Goal: Transaction & Acquisition: Register for event/course

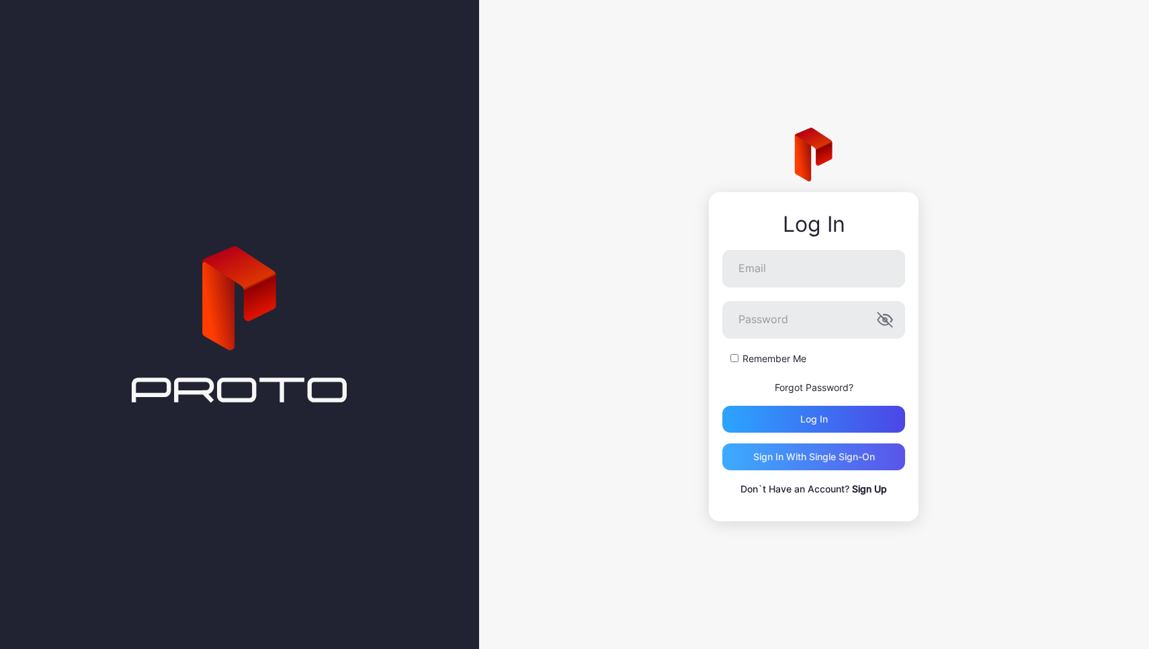
click at [793, 458] on div "Sign in With Single Sign-On" at bounding box center [814, 457] width 122 height 11
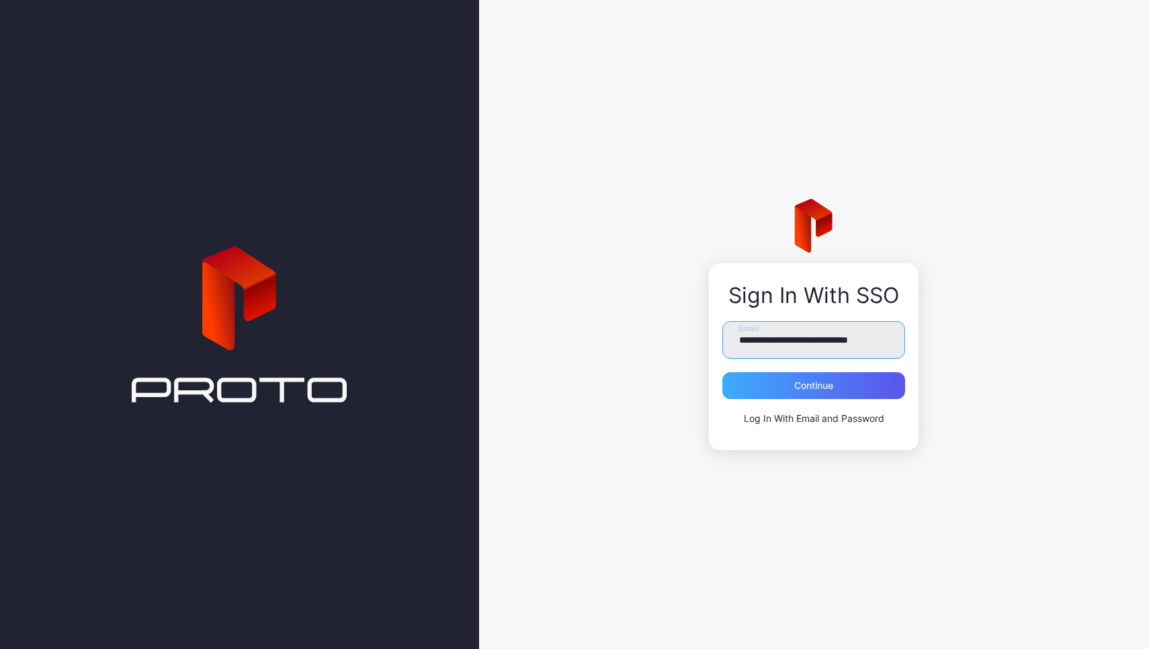
type input "**********"
click at [819, 390] on div "Continue" at bounding box center [813, 385] width 39 height 11
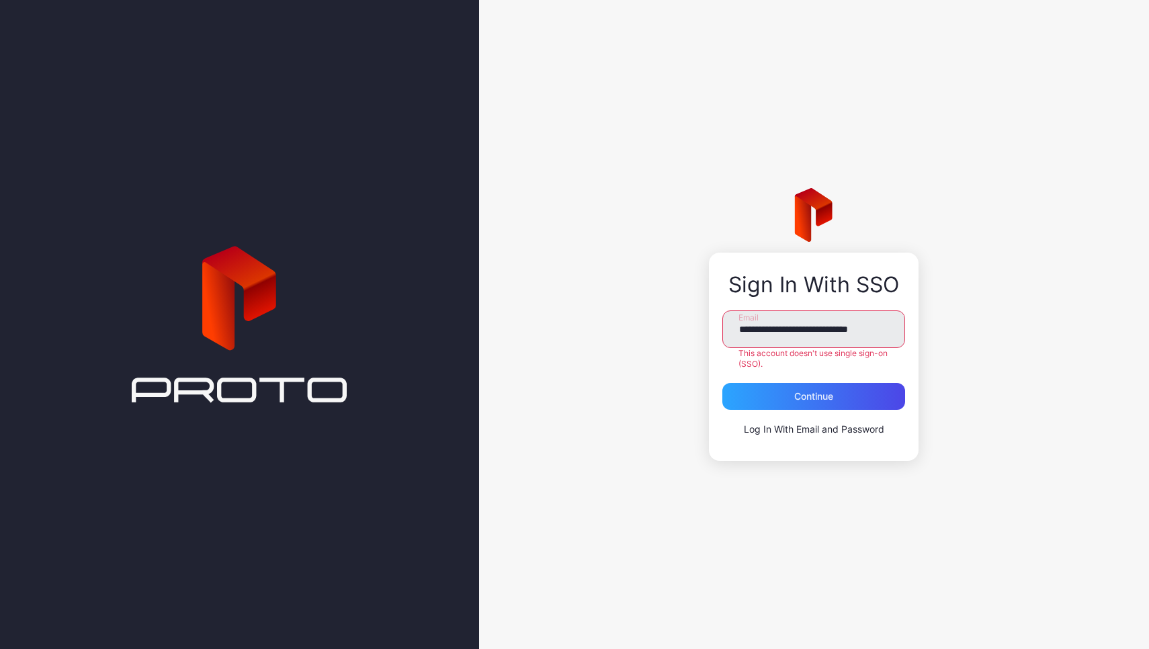
click at [821, 429] on link "Log In With Email and Password" at bounding box center [814, 428] width 140 height 11
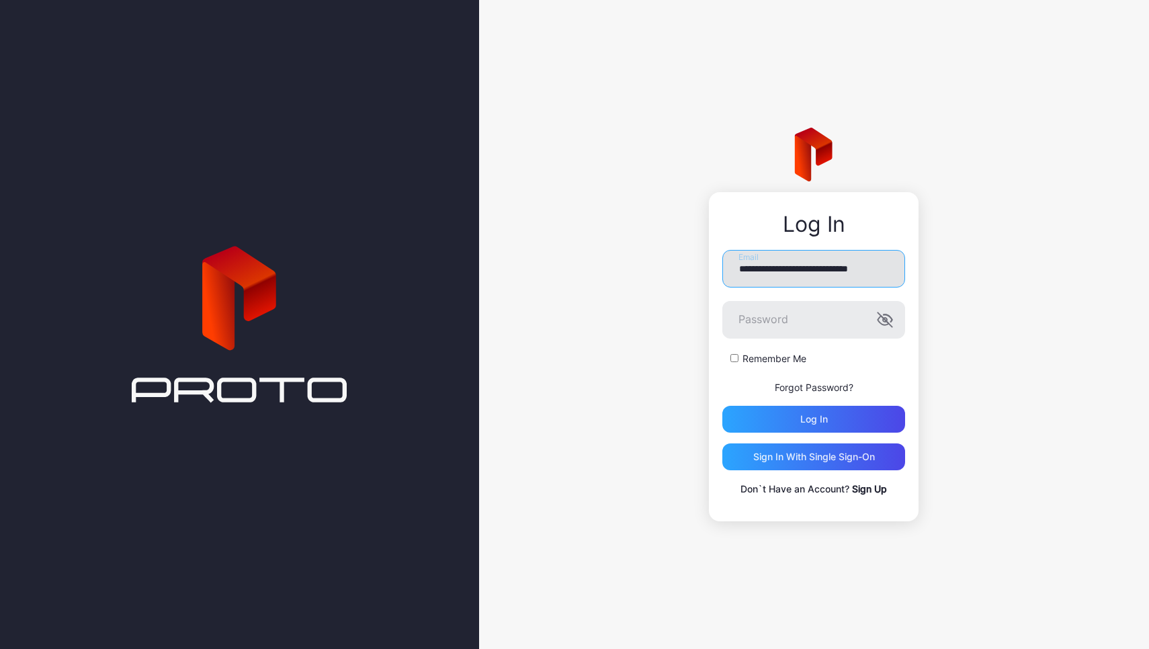
type input "**********"
click at [865, 491] on link "Sign Up" at bounding box center [869, 488] width 35 height 11
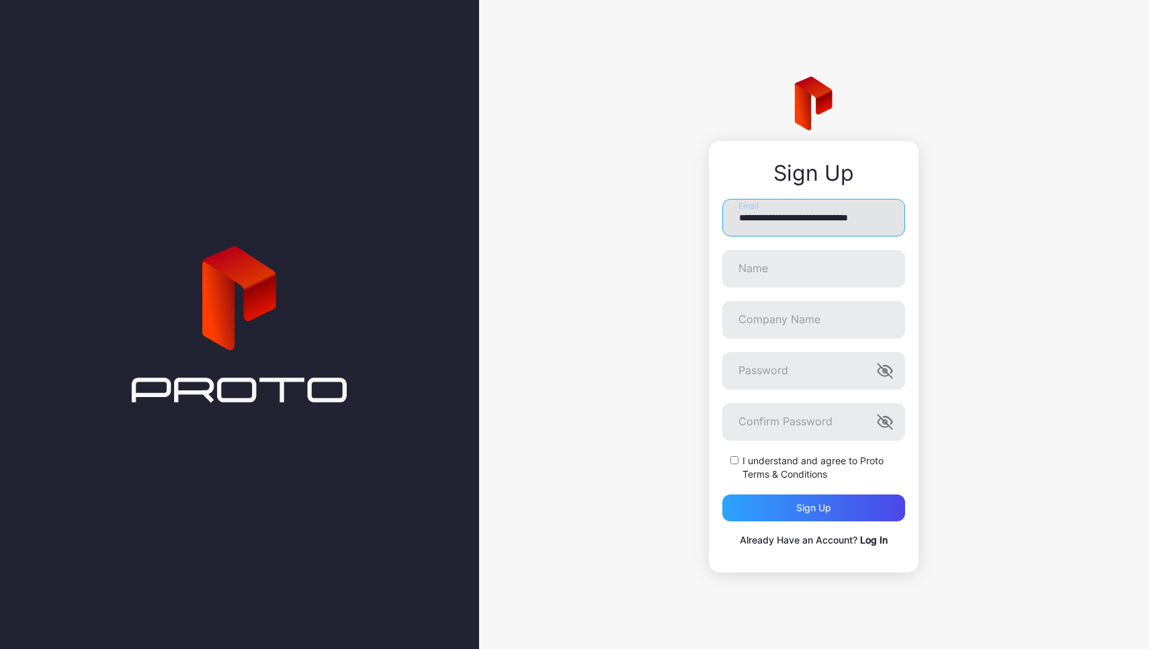
type input "**********"
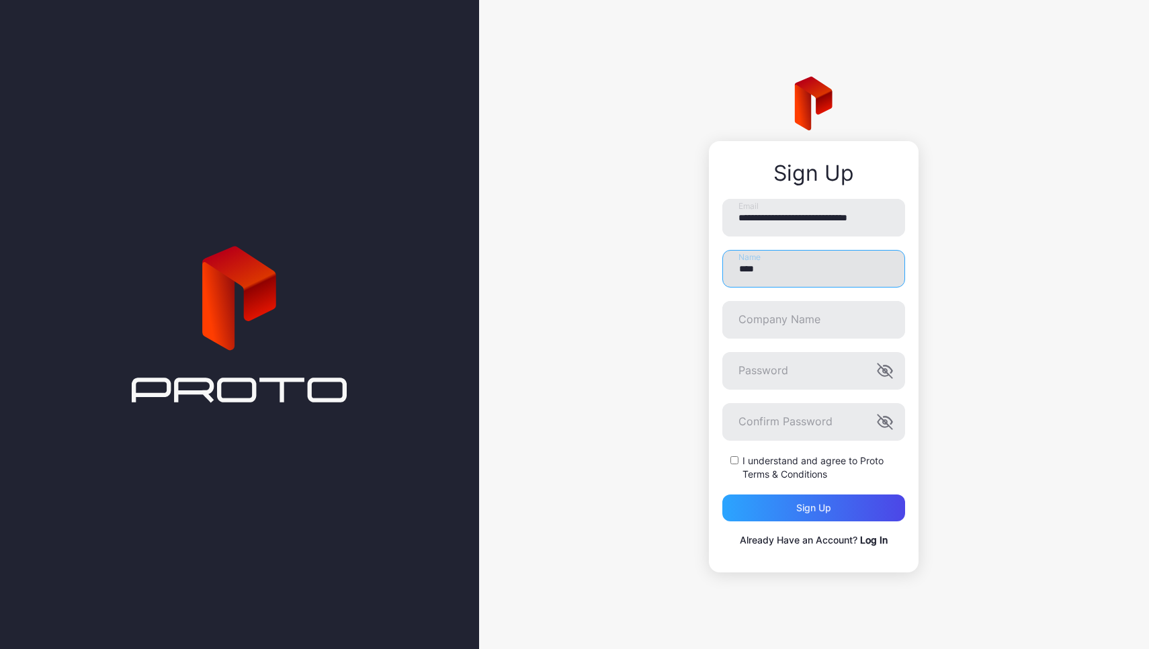
click at [794, 262] on input "****" at bounding box center [813, 269] width 183 height 38
type input "**********"
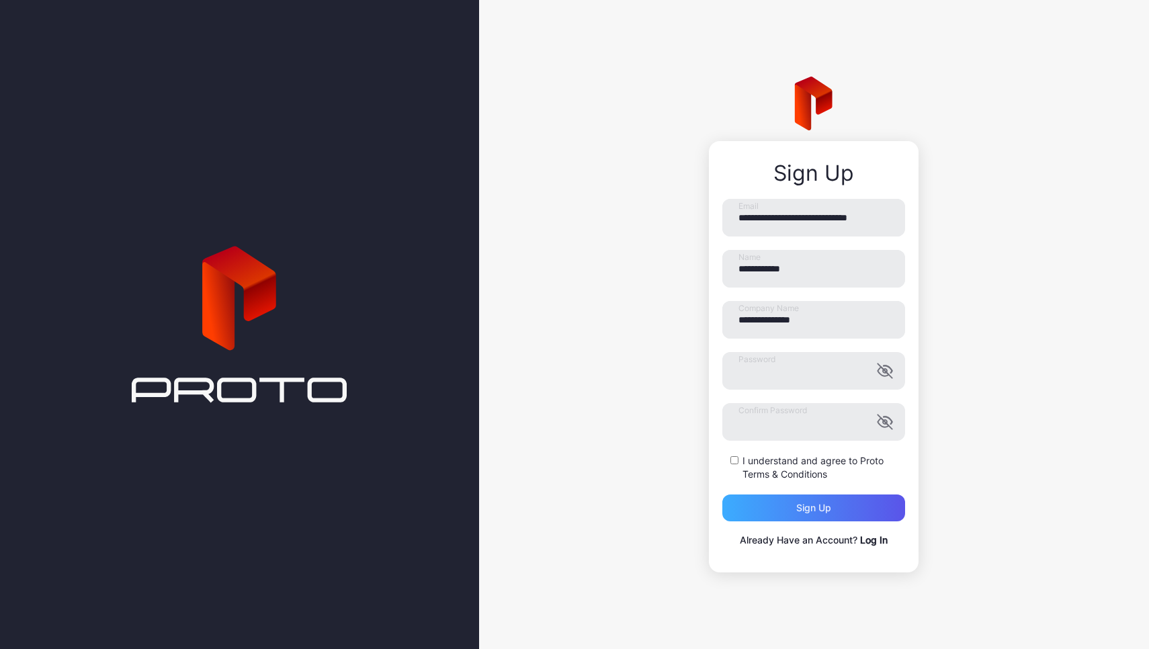
click at [803, 505] on div "Sign up" at bounding box center [813, 508] width 35 height 11
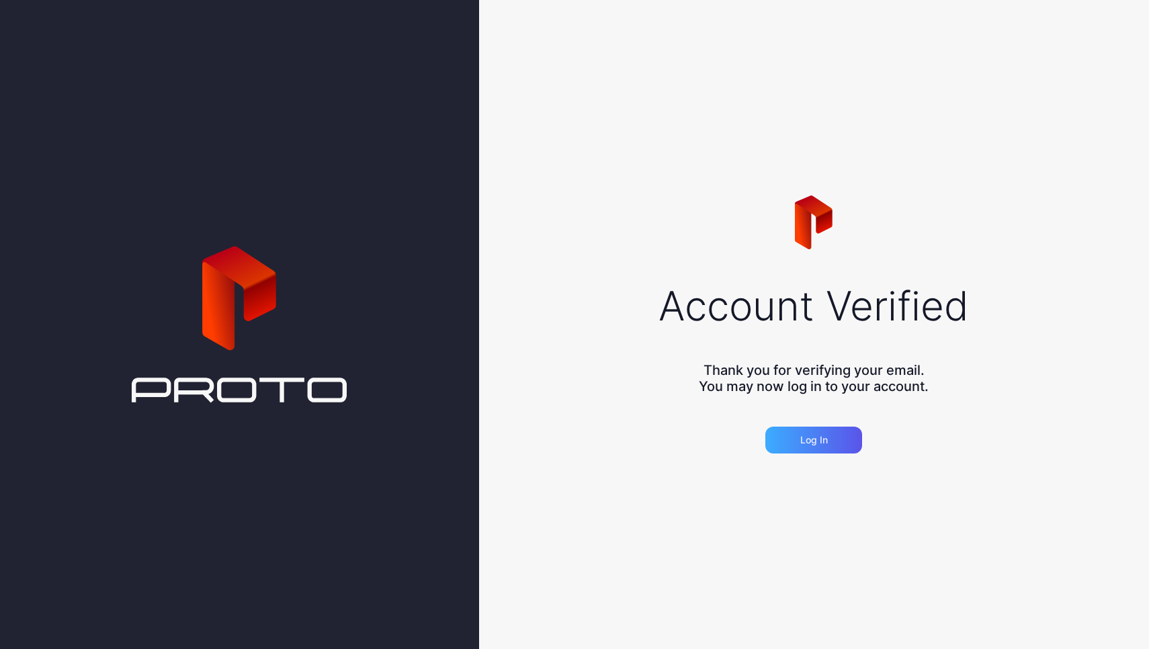
click at [822, 442] on div "Log in" at bounding box center [814, 440] width 28 height 11
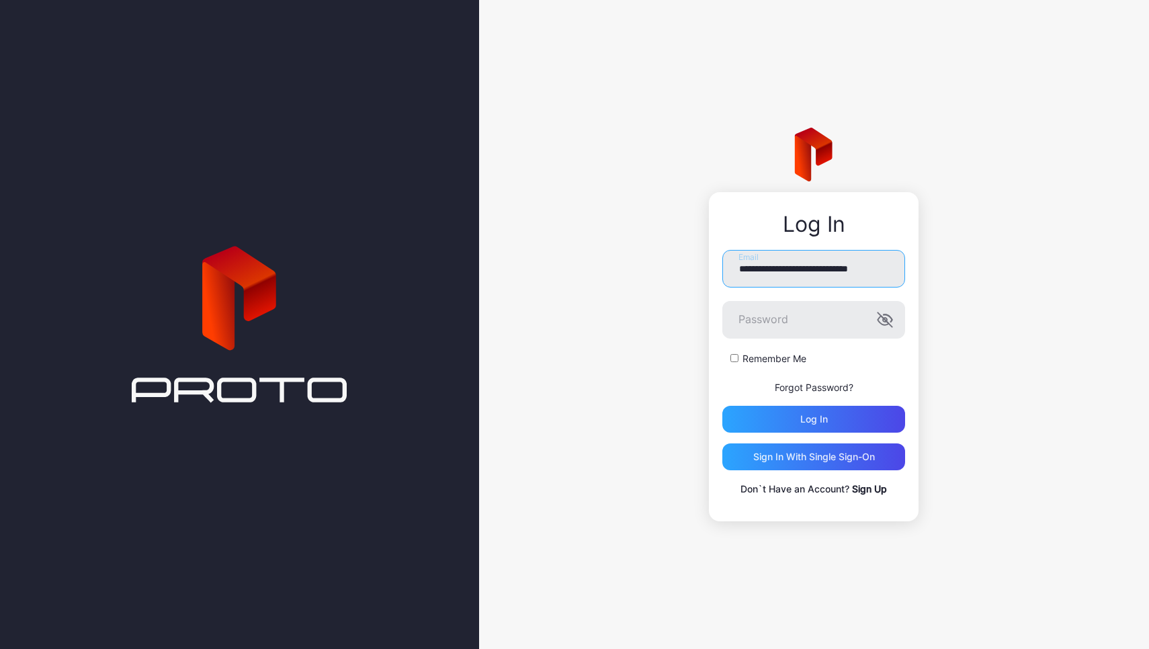
type input "**********"
click at [884, 320] on icon "button" at bounding box center [885, 320] width 14 height 14
click at [781, 361] on label "Remember Me" at bounding box center [774, 358] width 64 height 13
click at [822, 420] on div "Log in" at bounding box center [814, 419] width 28 height 11
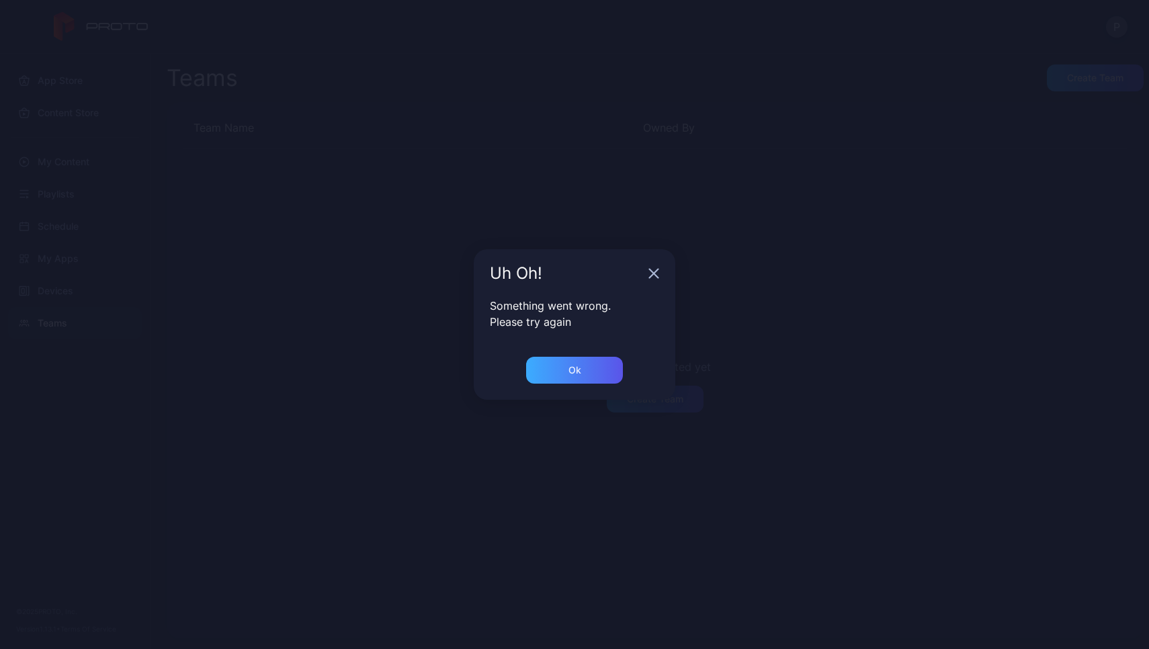
click at [566, 369] on div "Ok" at bounding box center [574, 370] width 97 height 27
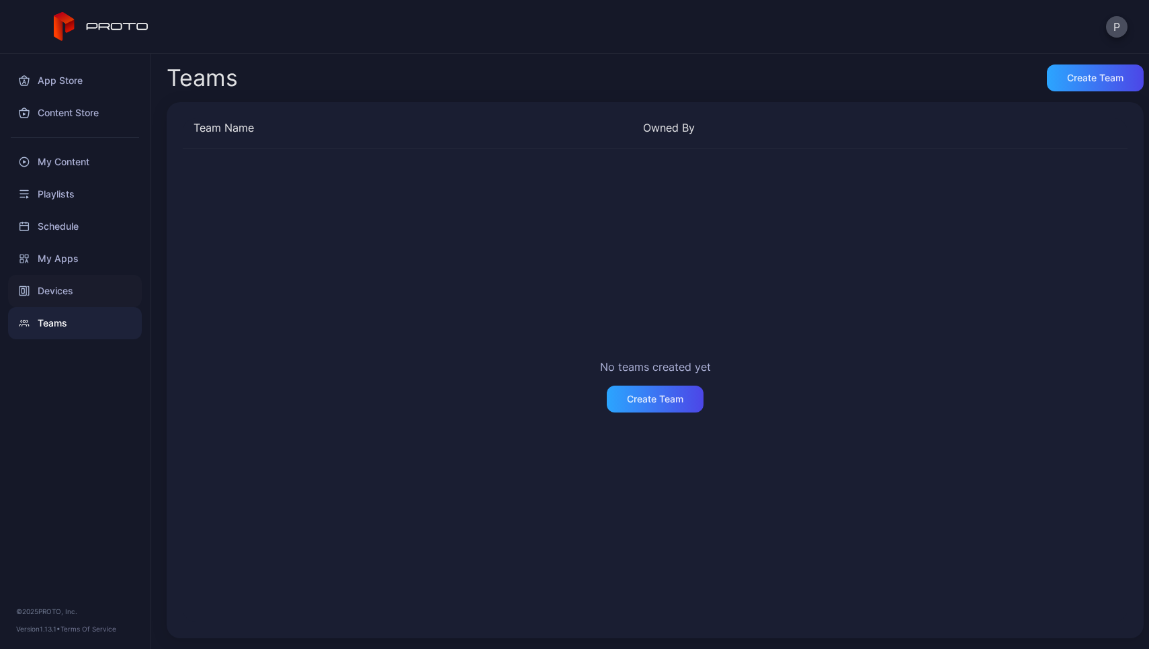
click at [75, 290] on div "Devices" at bounding box center [75, 291] width 134 height 32
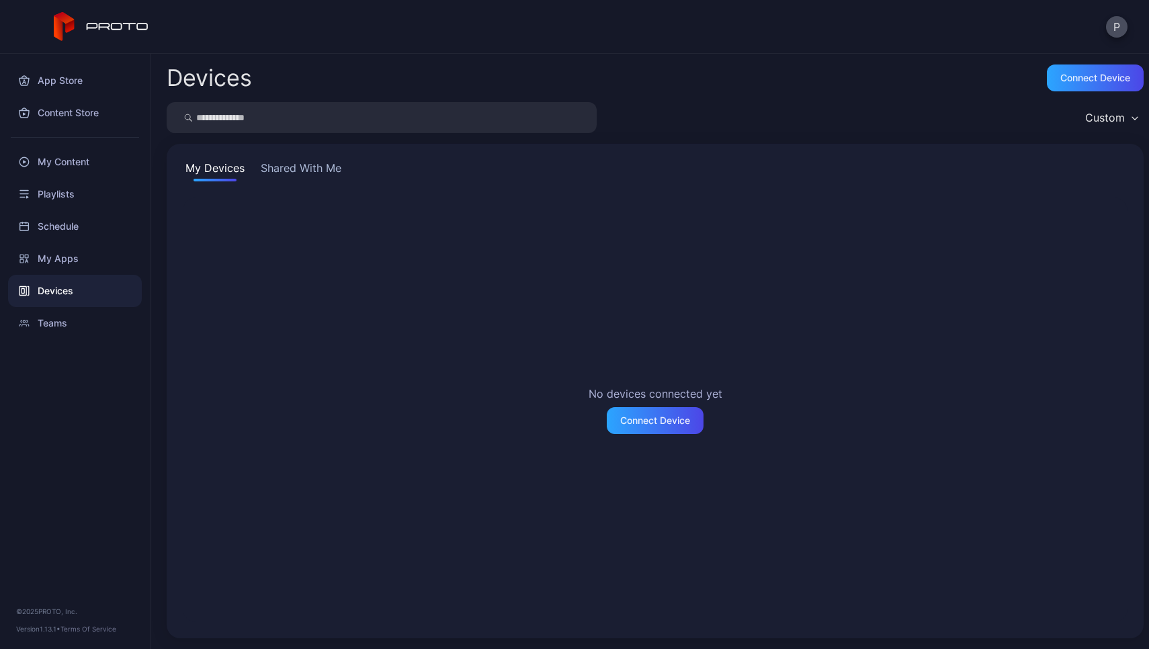
click at [79, 283] on div "Devices" at bounding box center [75, 291] width 134 height 32
click at [79, 263] on div "My Apps" at bounding box center [75, 259] width 134 height 32
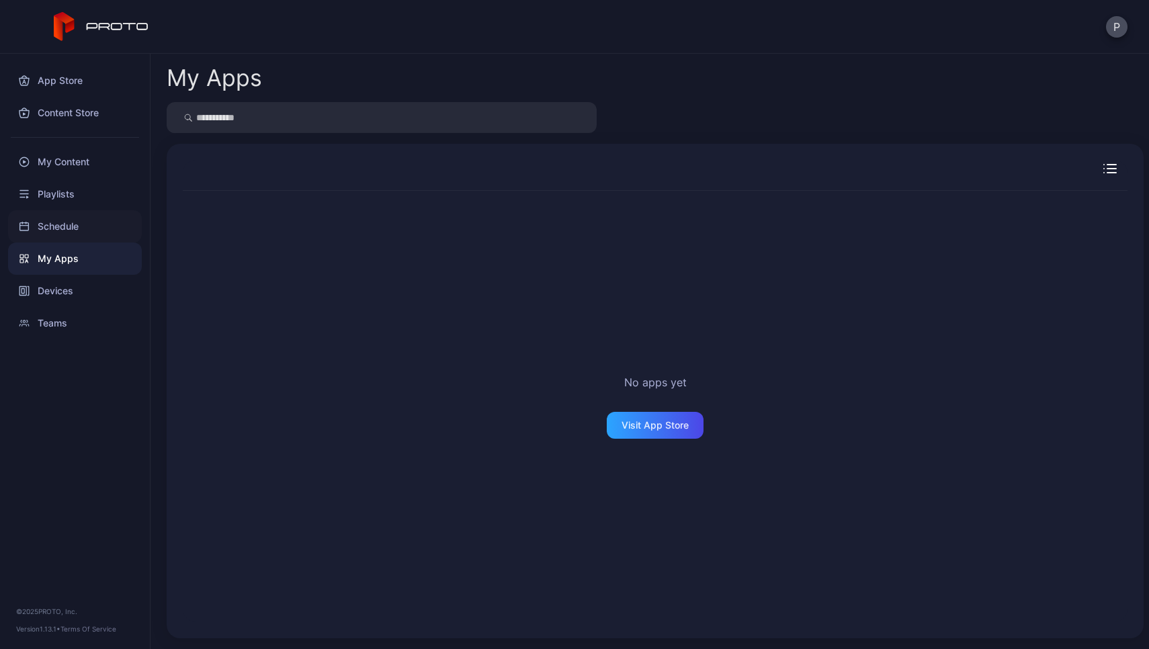
click at [80, 230] on div "Schedule" at bounding box center [75, 226] width 134 height 32
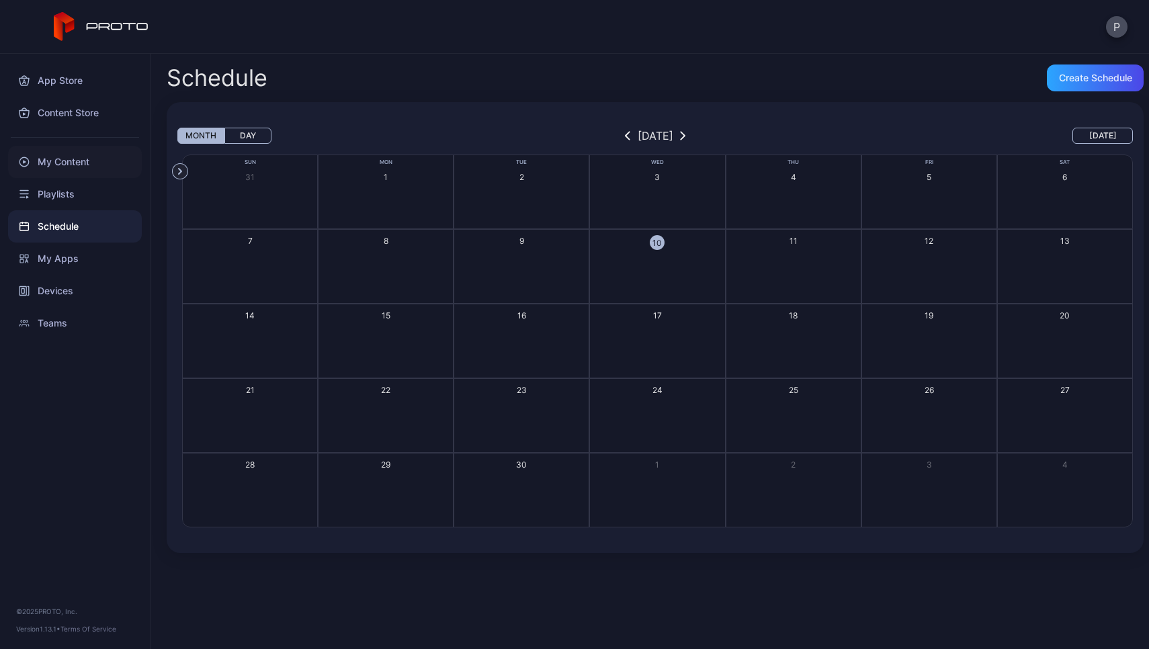
click at [83, 177] on div "My Content" at bounding box center [75, 162] width 134 height 32
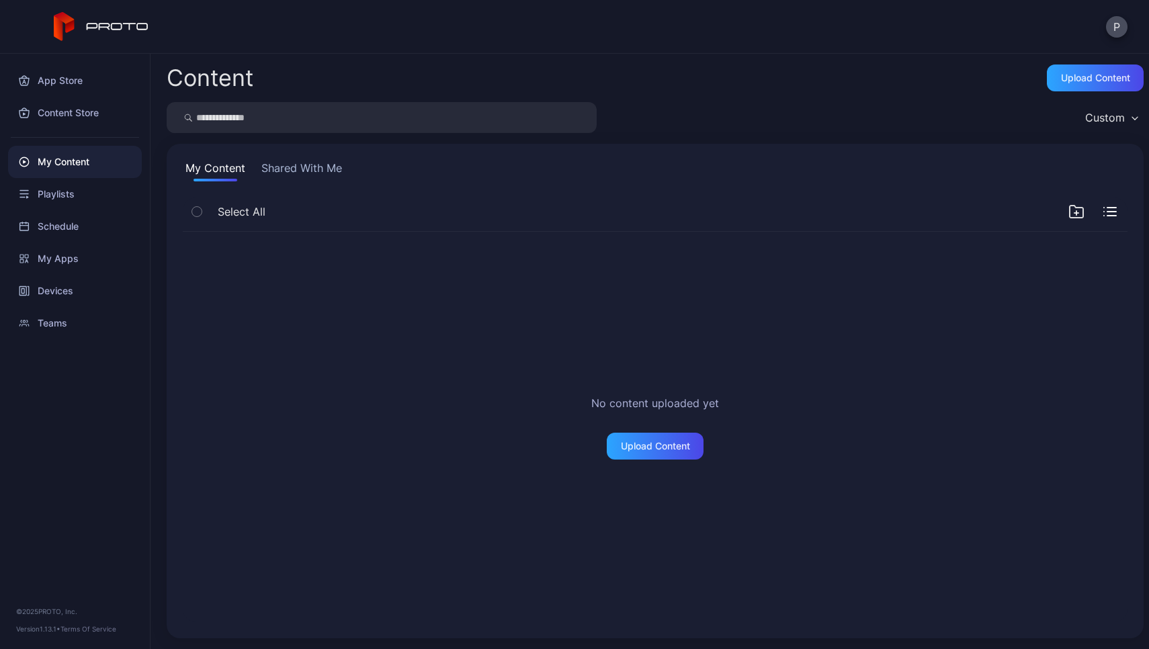
click at [85, 161] on div "My Content" at bounding box center [75, 162] width 134 height 32
click at [79, 194] on div "Playlists" at bounding box center [75, 194] width 134 height 32
click at [90, 101] on div "Content Store" at bounding box center [75, 113] width 134 height 32
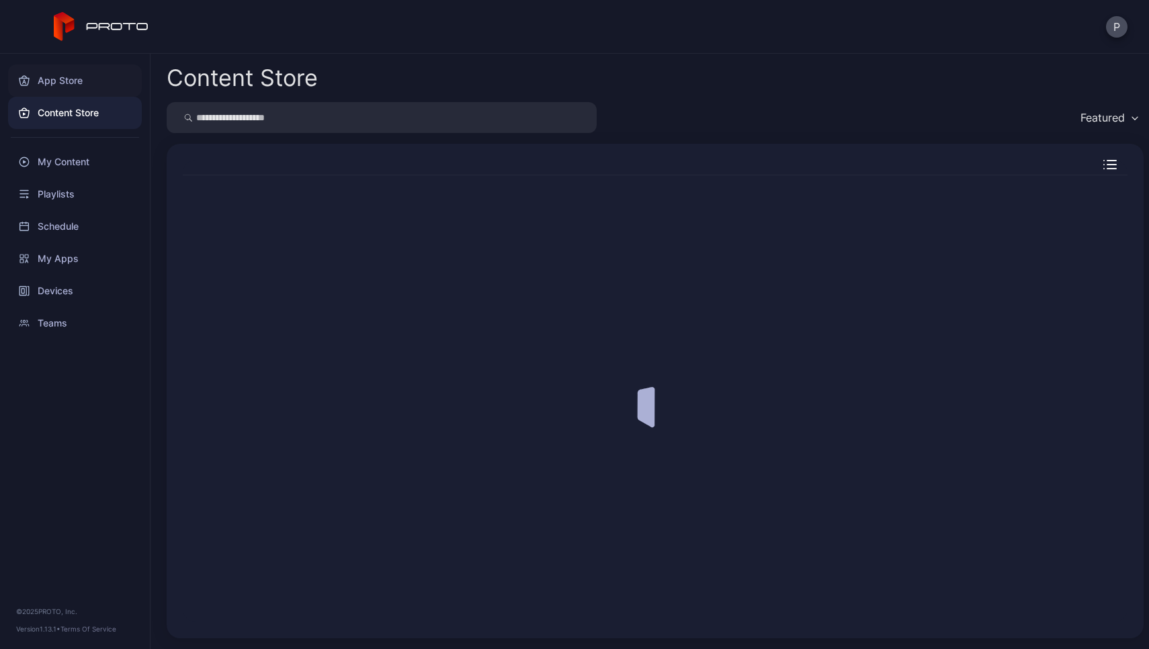
click at [89, 92] on div "App Store" at bounding box center [75, 81] width 134 height 32
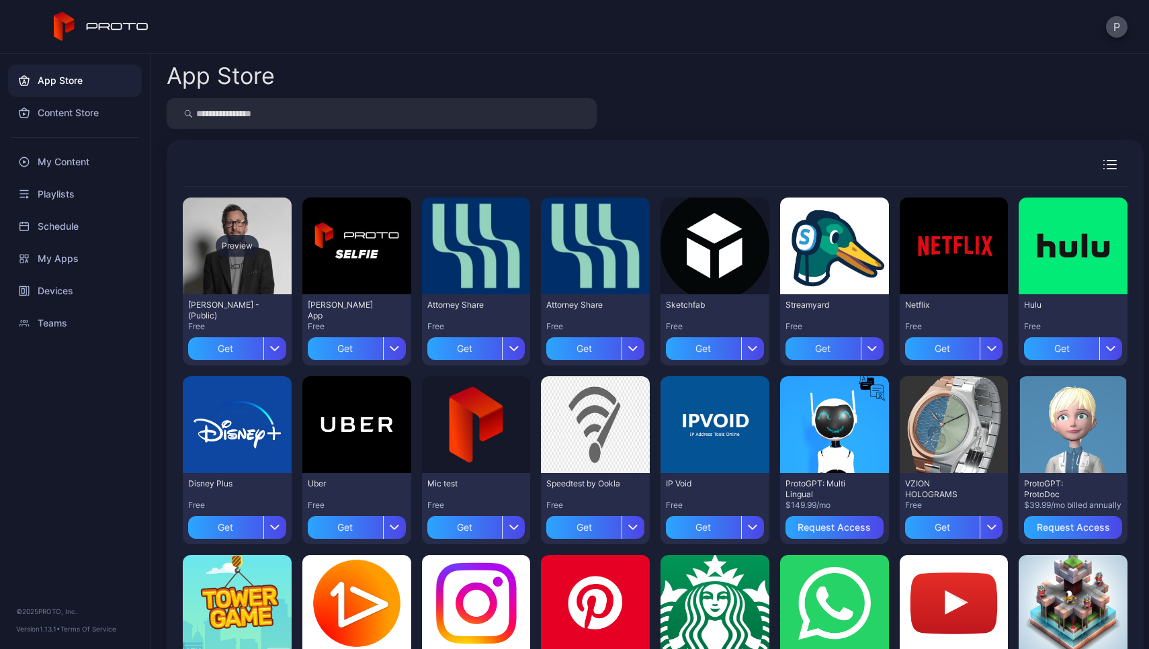
click at [245, 268] on div "Preview" at bounding box center [237, 246] width 109 height 97
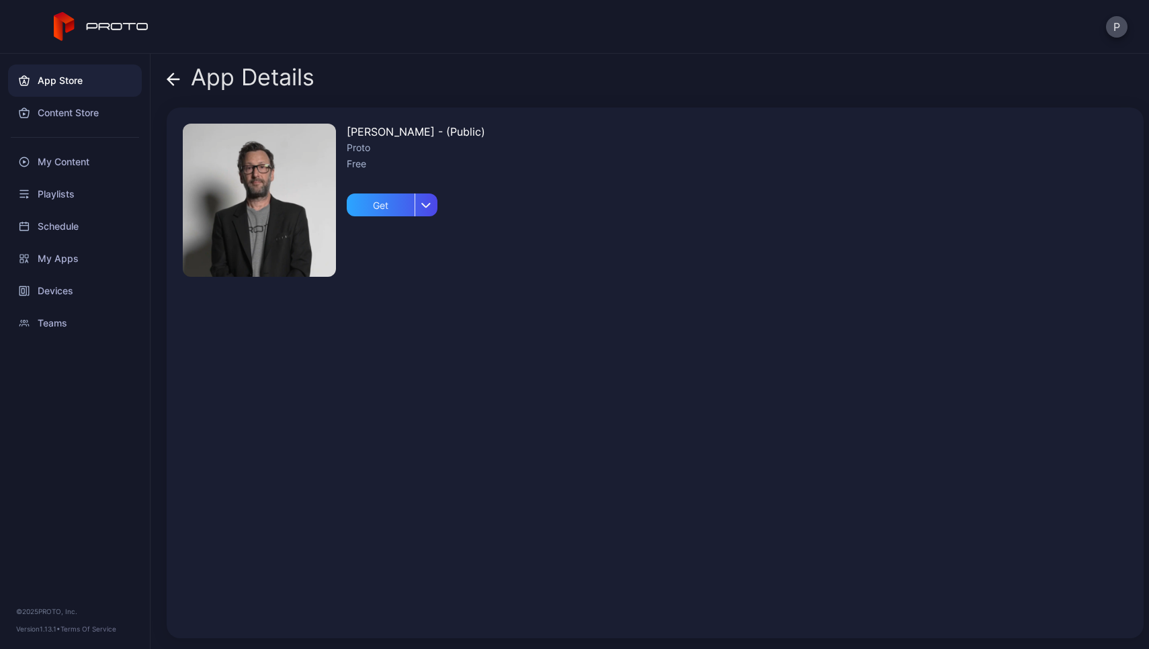
click at [284, 229] on img at bounding box center [259, 200] width 153 height 153
click at [425, 214] on div "button" at bounding box center [426, 205] width 23 height 23
click at [485, 214] on div "[PERSON_NAME] Persona - (Public) Proto Free Get" at bounding box center [655, 373] width 977 height 531
click at [236, 194] on img at bounding box center [259, 200] width 153 height 153
click at [185, 77] on div "App Details" at bounding box center [241, 81] width 148 height 32
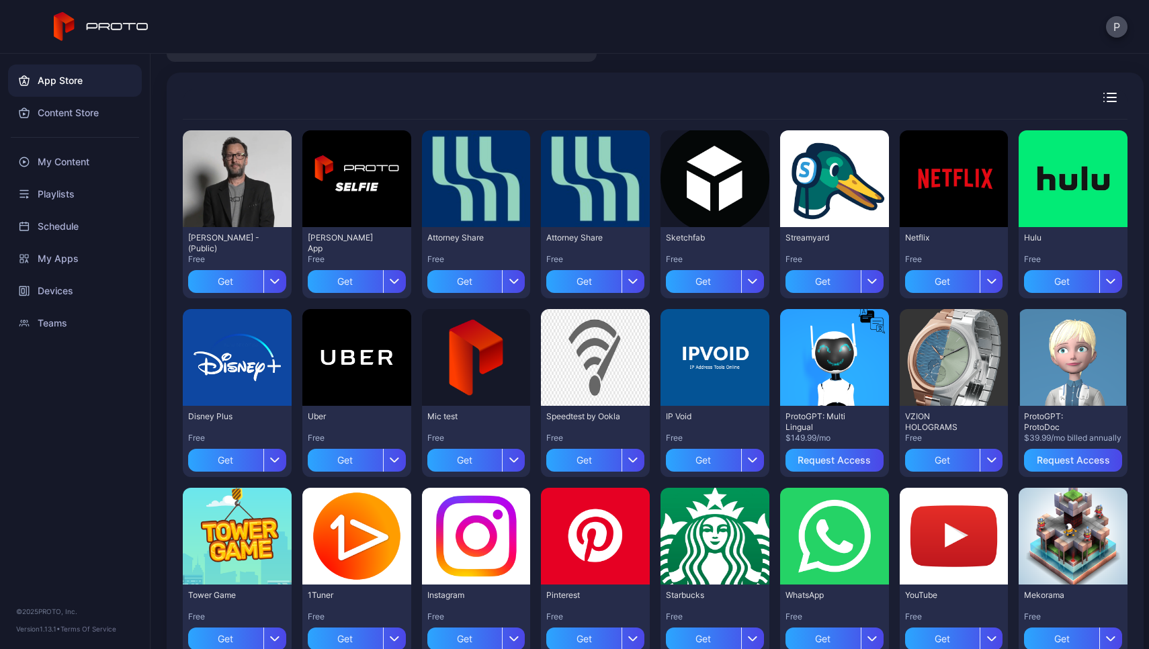
scroll to position [83, 0]
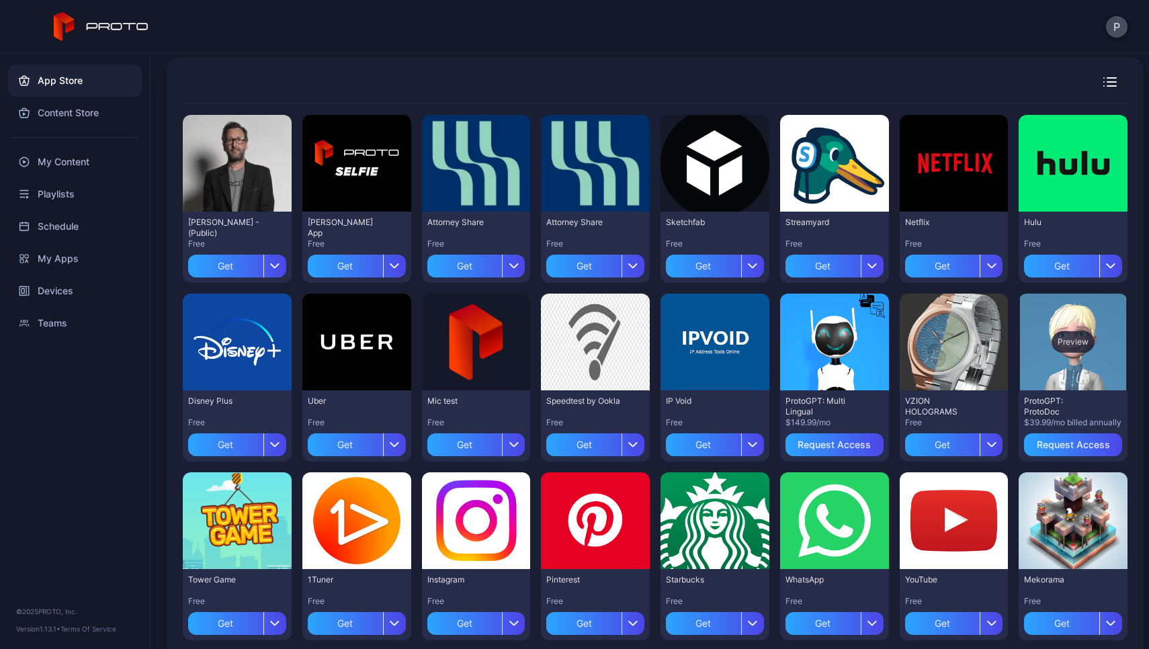
click at [1055, 329] on div "Preview" at bounding box center [1073, 342] width 109 height 97
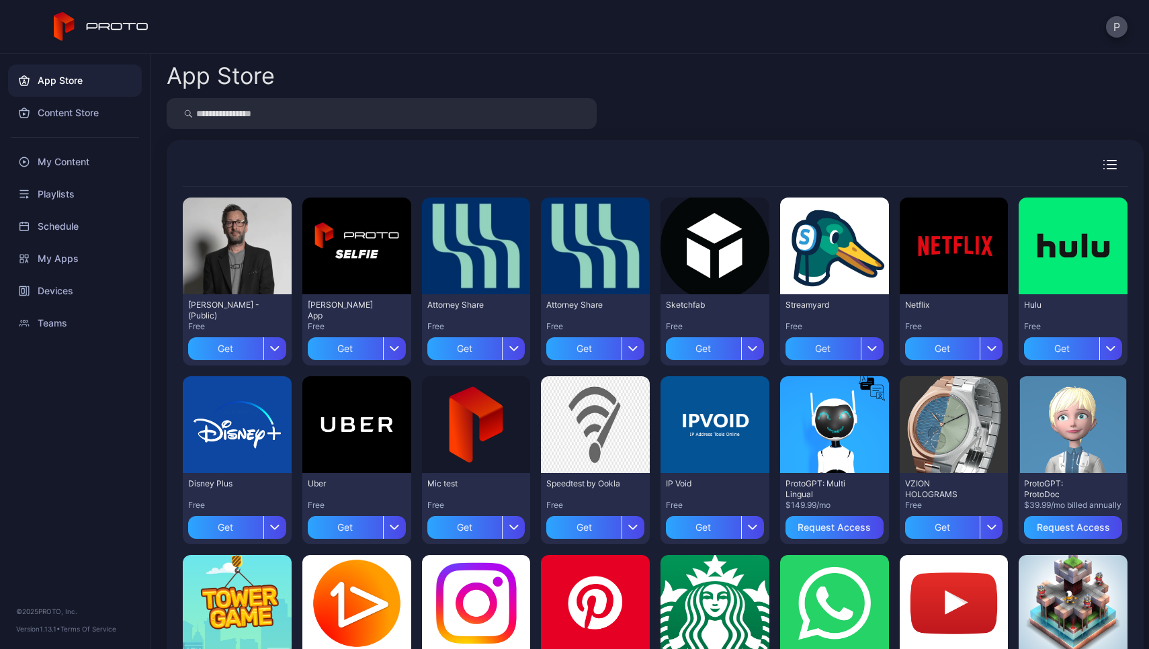
click at [830, 128] on div at bounding box center [655, 113] width 977 height 31
